Goal: Transaction & Acquisition: Purchase product/service

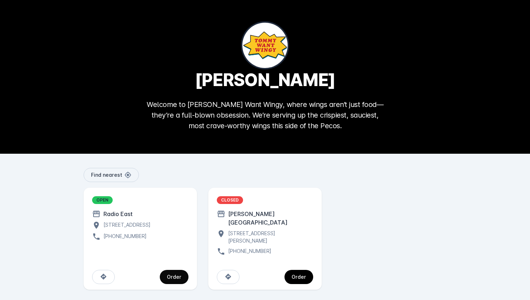
click at [171, 275] on div "Order" at bounding box center [174, 277] width 15 height 5
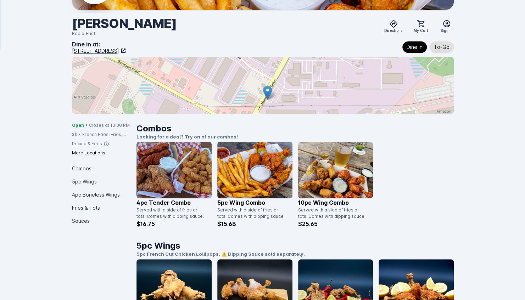
scroll to position [76, 0]
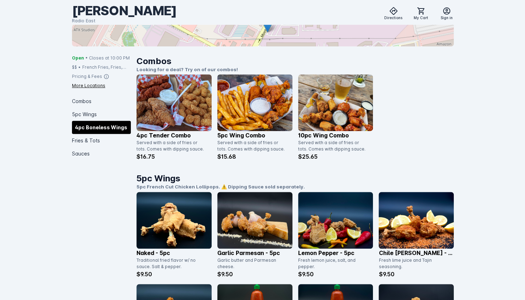
click at [101, 124] on div "4pc Boneless Wings" at bounding box center [101, 127] width 59 height 13
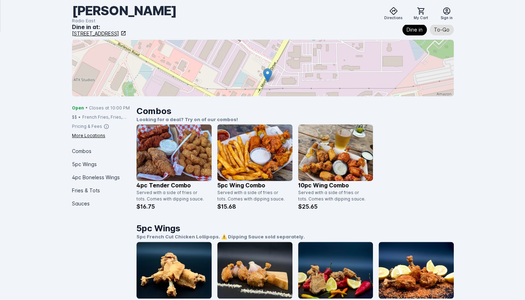
scroll to position [69, 0]
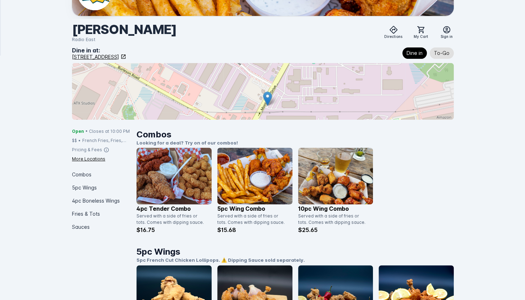
click at [156, 167] on img at bounding box center [173, 176] width 75 height 57
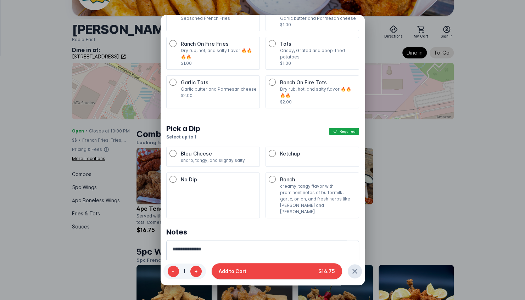
scroll to position [55, 0]
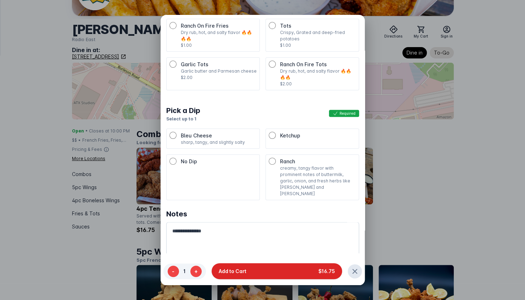
click at [234, 273] on span "Add to Cart" at bounding box center [233, 271] width 28 height 7
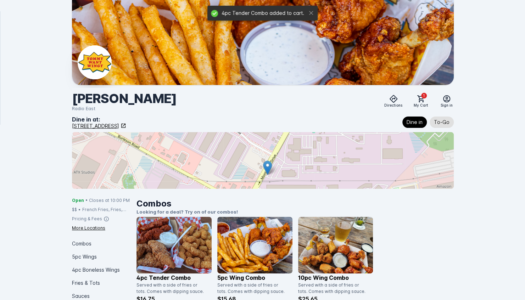
scroll to position [69, 0]
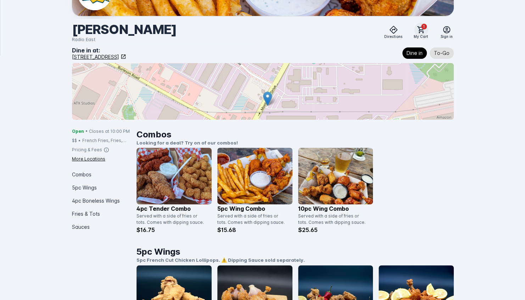
click at [421, 31] on icon at bounding box center [421, 30] width 9 height 9
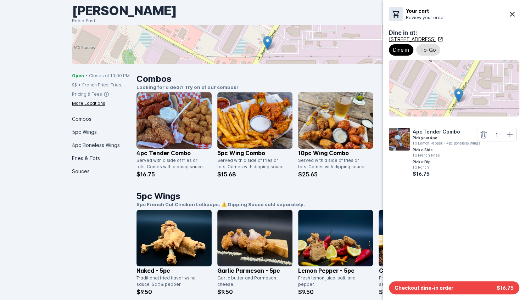
scroll to position [125, 0]
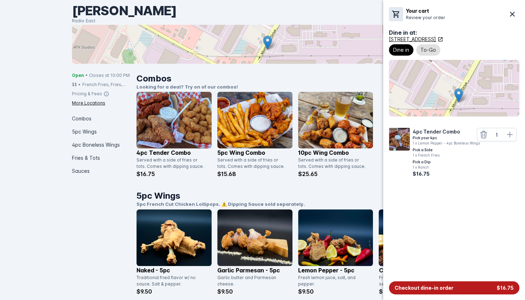
click at [420, 287] on span "Checkout dine-in order" at bounding box center [423, 287] width 59 height 7
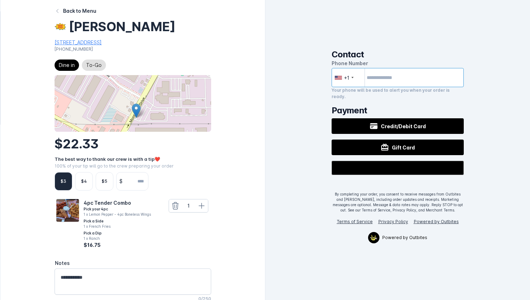
click at [385, 86] on input "tel" at bounding box center [398, 77] width 133 height 19
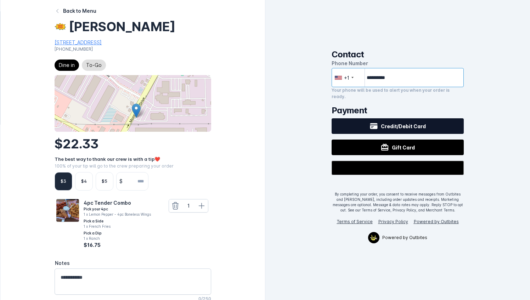
type input "**********"
click at [357, 125] on button "Credit/Debit Card" at bounding box center [398, 126] width 133 height 16
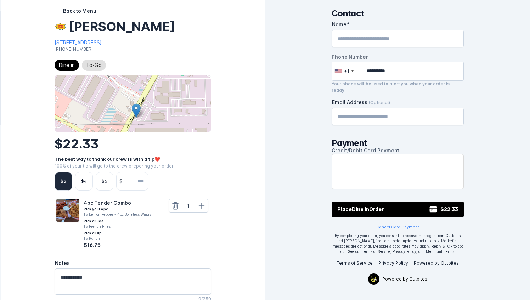
click at [369, 38] on input "Name" at bounding box center [398, 38] width 120 height 9
type input "******"
click at [352, 119] on div "Email Address (Optional)" at bounding box center [398, 116] width 120 height 17
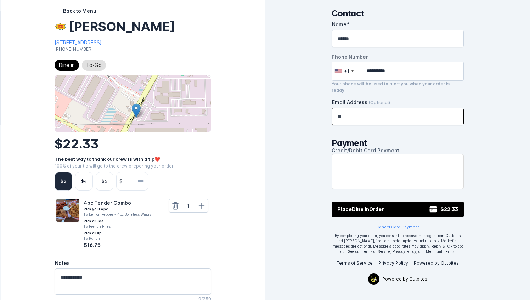
type input "*"
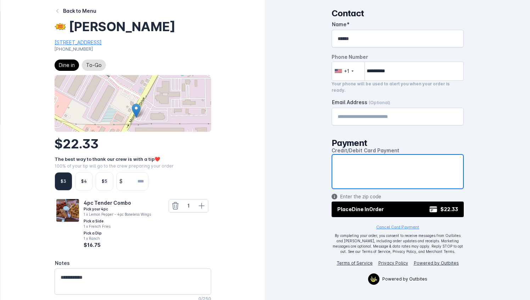
click at [306, 202] on div "**********" at bounding box center [397, 150] width 265 height 300
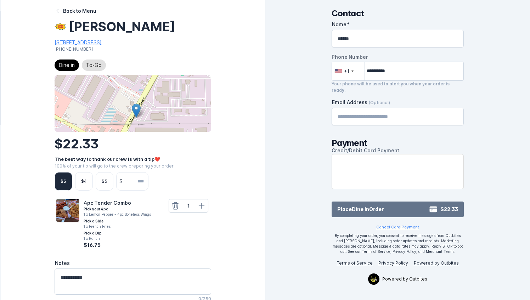
click at [348, 207] on span "Place Dine In Order" at bounding box center [360, 209] width 46 height 7
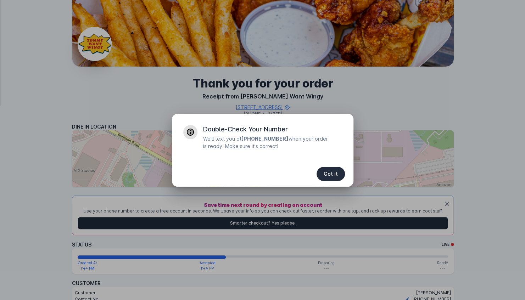
click at [337, 174] on span "Got it" at bounding box center [331, 174] width 14 height 5
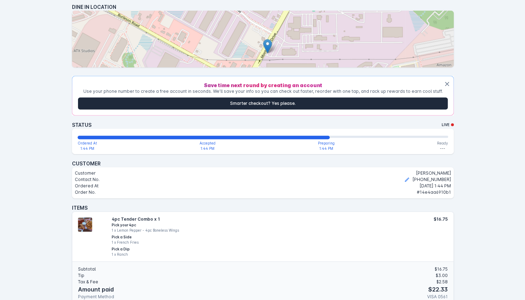
scroll to position [140, 0]
